Goal: Task Accomplishment & Management: Manage account settings

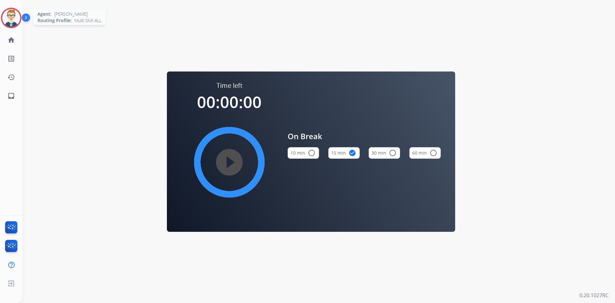
click at [11, 19] on img at bounding box center [11, 18] width 18 height 18
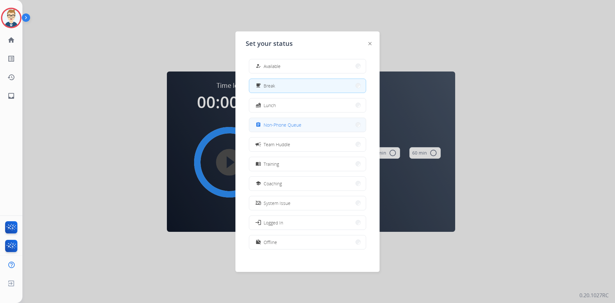
click at [279, 124] on span "Non-Phone Queue" at bounding box center [283, 124] width 38 height 7
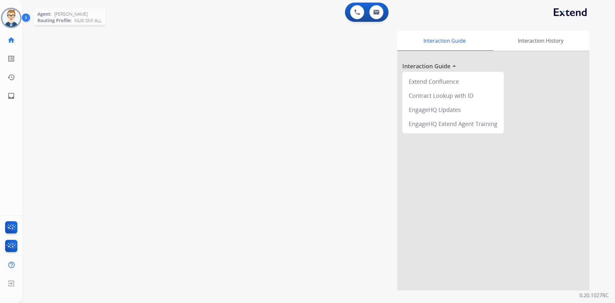
click at [4, 13] on img at bounding box center [11, 18] width 18 height 18
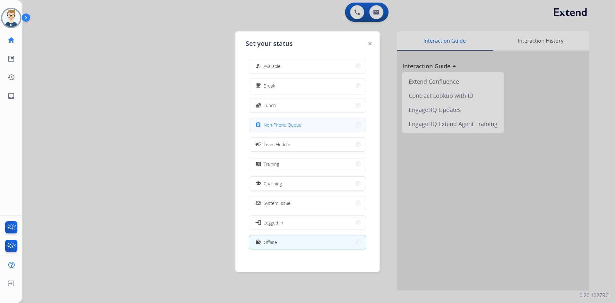
click at [287, 130] on button "assignment Non-Phone Queue" at bounding box center [307, 125] width 117 height 14
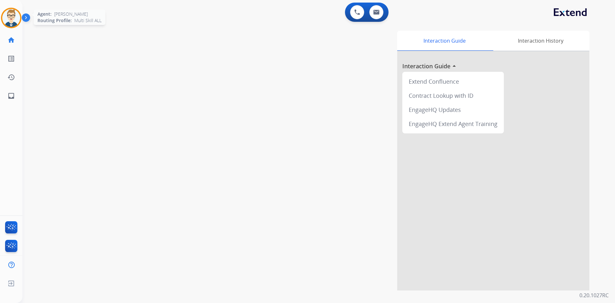
click at [10, 21] on img at bounding box center [11, 18] width 18 height 18
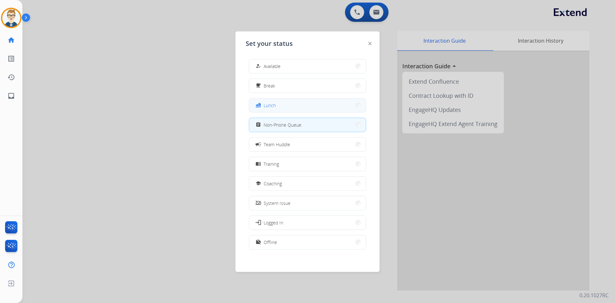
click at [291, 105] on button "fastfood Lunch" at bounding box center [307, 105] width 117 height 14
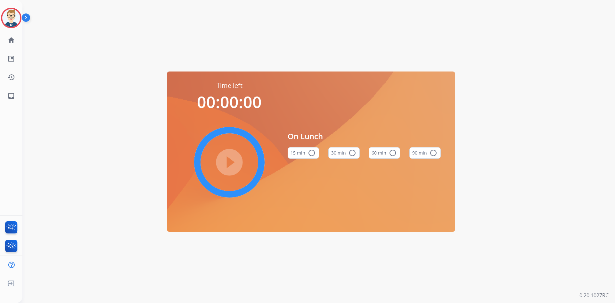
click at [379, 150] on button "60 min radio_button_unchecked" at bounding box center [384, 153] width 31 height 12
click at [226, 161] on mat-icon "play_circle_filled" at bounding box center [230, 162] width 8 height 8
